Goal: Information Seeking & Learning: Find contact information

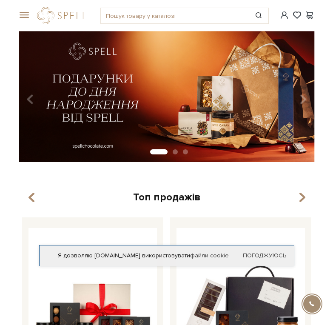
click at [26, 23] on div "#Колекція до Дня Народження #набір цукерок #печиво" at bounding box center [167, 15] width 306 height 31
click at [26, 19] on span at bounding box center [23, 15] width 9 height 8
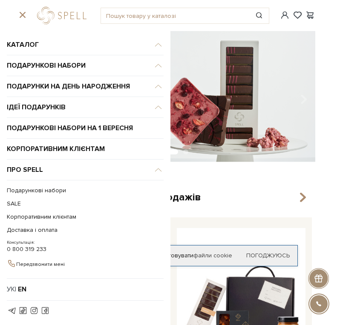
click at [224, 200] on div "Топ продажів" at bounding box center [167, 197] width 296 height 13
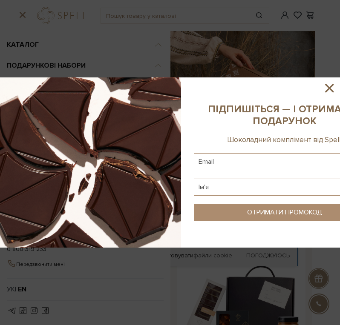
click at [326, 86] on icon at bounding box center [329, 88] width 9 height 9
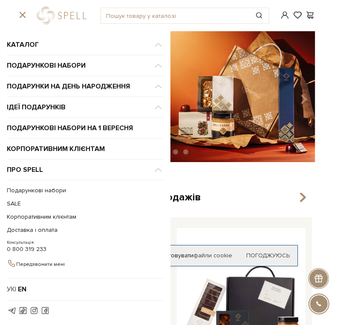
click at [21, 11] on div "#Колекція до Дня Народження #набір цукерок #печиво" at bounding box center [167, 15] width 306 height 31
click at [23, 14] on span at bounding box center [23, 15] width 9 height 8
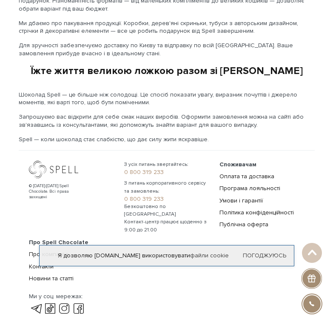
scroll to position [1345, 0]
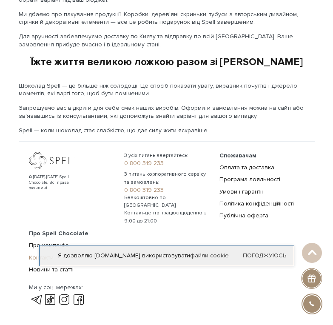
click at [50, 254] on link "Контакти" at bounding box center [41, 257] width 25 height 7
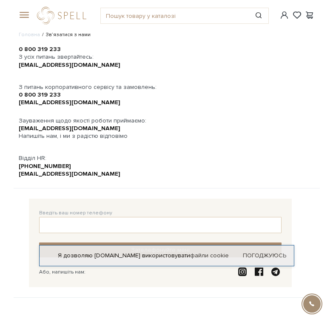
click at [77, 163] on div "+380 (67) 427 30 39" at bounding box center [167, 167] width 296 height 8
drag, startPoint x: 67, startPoint y: 167, endPoint x: 106, endPoint y: 173, distance: 38.8
click at [106, 173] on div "hr@spellchocolate.com" at bounding box center [167, 174] width 296 height 8
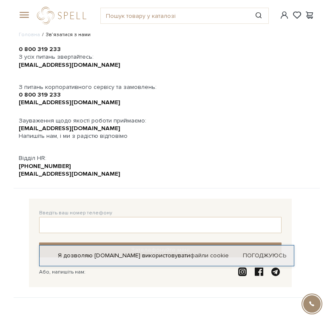
click at [66, 44] on div "Головна Зв’язатися з нами 0 800 319 233 З усіх питань звертайтесь: office@spell…" at bounding box center [167, 164] width 306 height 267
copy link "0 800 319 233"
click at [87, 66] on link "office@spellchocolate.com" at bounding box center [70, 64] width 102 height 7
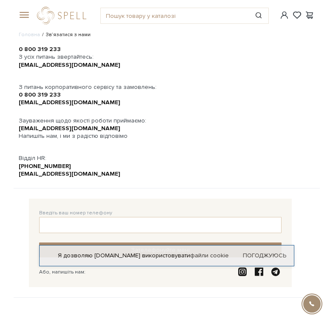
click at [101, 67] on div "office@spellchocolate.com" at bounding box center [167, 65] width 296 height 8
copy div "office@spellchocolate.com"
